Goal: Task Accomplishment & Management: Manage account settings

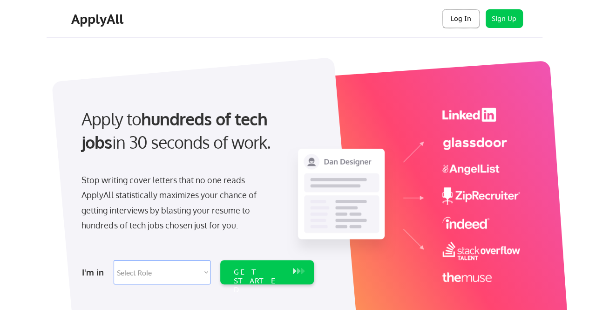
click at [459, 17] on button "Log In" at bounding box center [461, 18] width 37 height 19
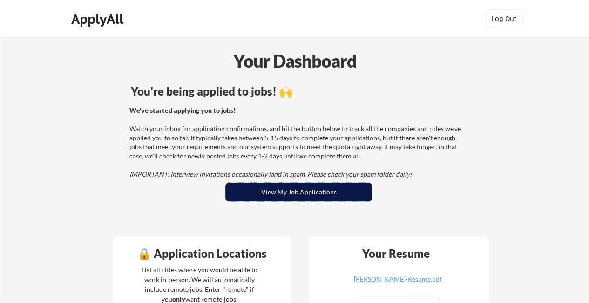
click at [304, 191] on button "View My Job Applications" at bounding box center [299, 192] width 147 height 19
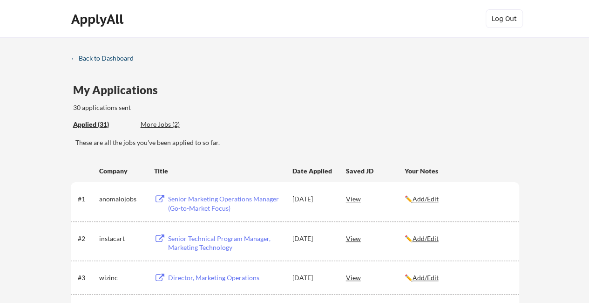
click at [117, 57] on div "← Back to Dashboard" at bounding box center [106, 58] width 70 height 7
